Goal: Information Seeking & Learning: Check status

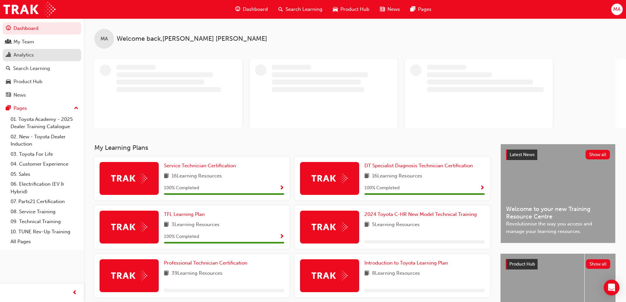
click at [39, 56] on div "Analytics" at bounding box center [42, 55] width 72 height 8
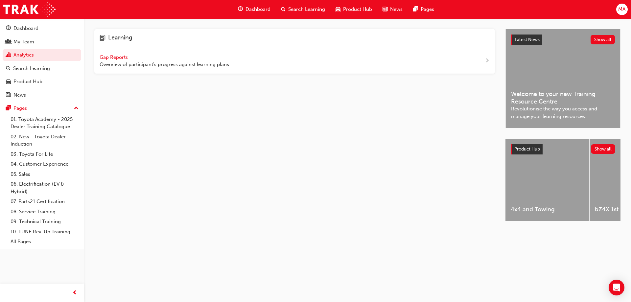
click at [108, 59] on span "Gap Reports" at bounding box center [115, 57] width 30 height 6
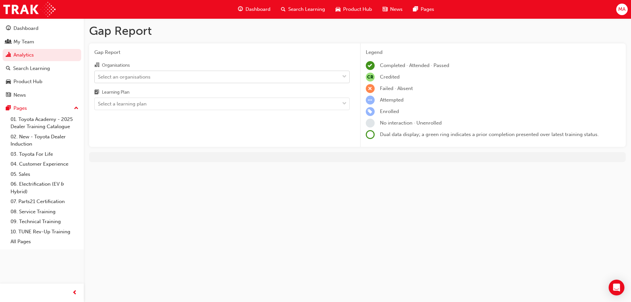
click at [168, 80] on div "Select an organisations" at bounding box center [217, 77] width 245 height 12
click at [99, 79] on input "Organisations Select an organisations" at bounding box center [98, 77] width 1 height 6
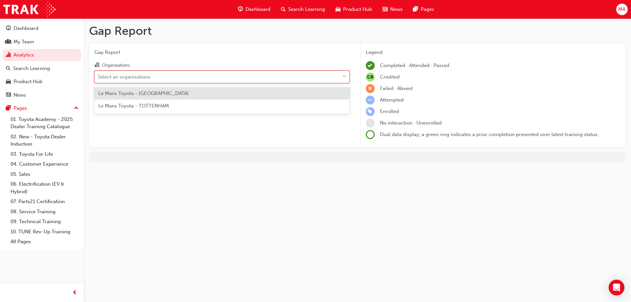
click at [168, 96] on div "Le Mans Toyota - [GEOGRAPHIC_DATA]" at bounding box center [221, 93] width 255 height 13
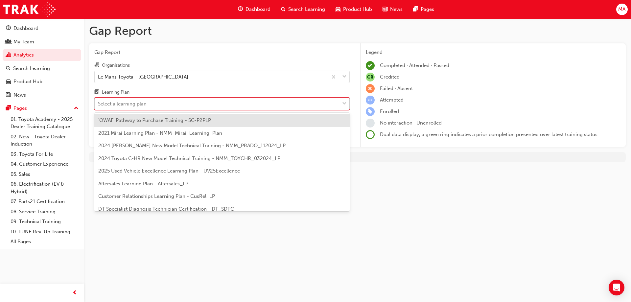
click at [169, 103] on div "Select a learning plan" at bounding box center [217, 104] width 245 height 12
click at [99, 103] on input "Learning Plan option 'OWAF' Pathway to Purchase Training - SC-P2PLP focused, 1 …" at bounding box center [98, 104] width 1 height 6
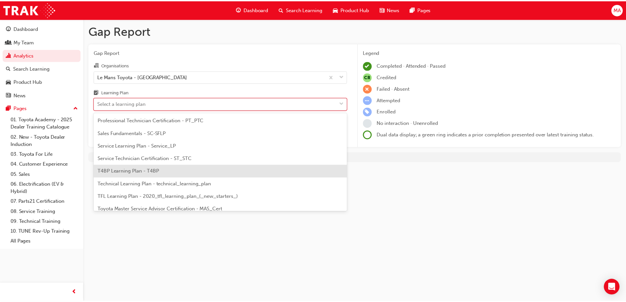
scroll to position [218, 0]
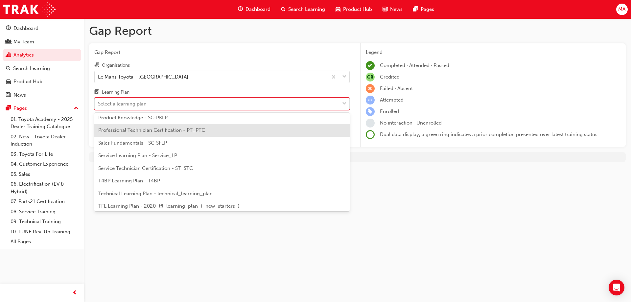
click at [158, 133] on div "Professional Technician Certification - PT_PTC" at bounding box center [221, 130] width 255 height 13
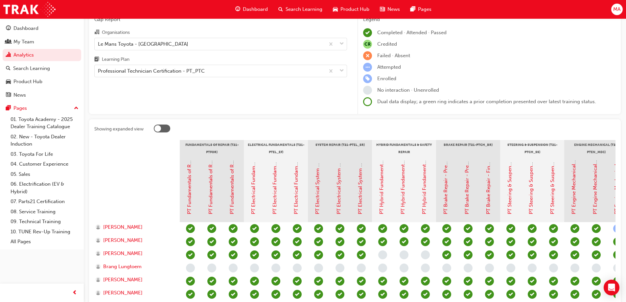
click at [166, 131] on div at bounding box center [162, 129] width 16 height 8
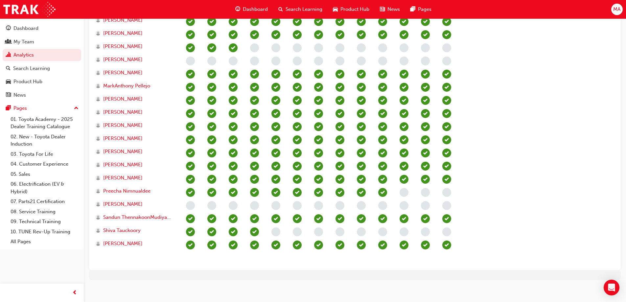
scroll to position [307, 0]
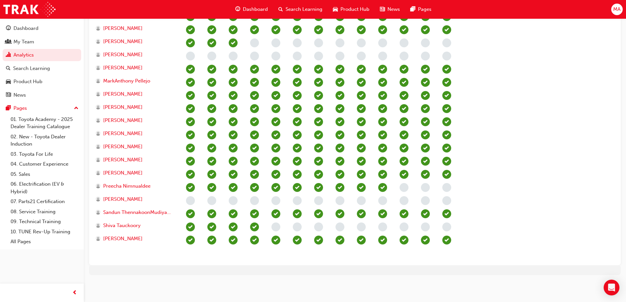
drag, startPoint x: 489, startPoint y: 242, endPoint x: 352, endPoint y: 271, distance: 139.7
click at [276, 166] on section "Fundamentals of Repair (T21-PTFOR) Electrical Fundamentals (T21-PTEL_EF) System…" at bounding box center [354, 63] width 521 height 394
drag, startPoint x: 339, startPoint y: 270, endPoint x: 297, endPoint y: 246, distance: 48.9
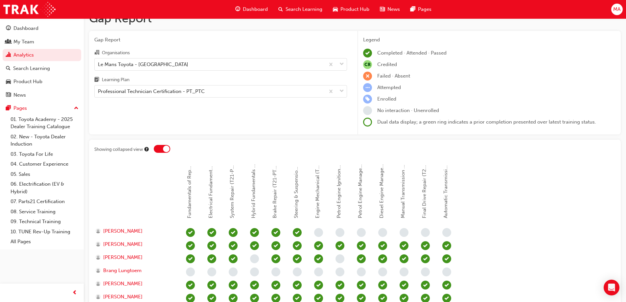
scroll to position [12, 0]
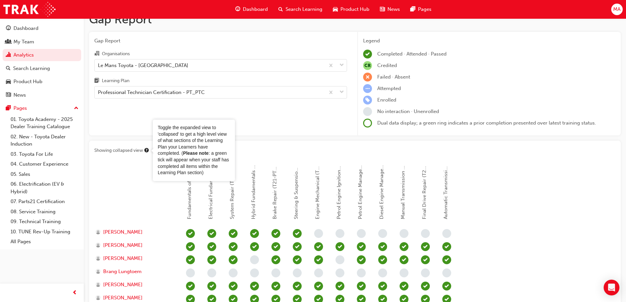
click at [146, 149] on circle "Tooltip anchor" at bounding box center [147, 150] width 4 height 4
click at [152, 186] on div at bounding box center [136, 194] width 85 height 66
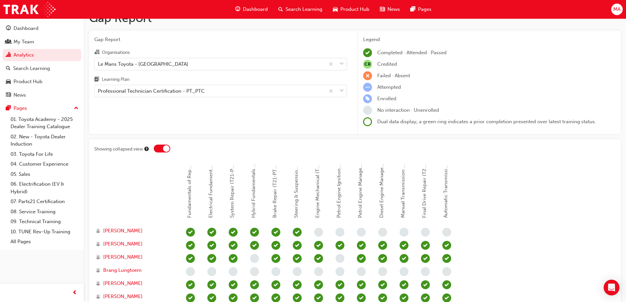
scroll to position [0, 0]
